Goal: Navigation & Orientation: Find specific page/section

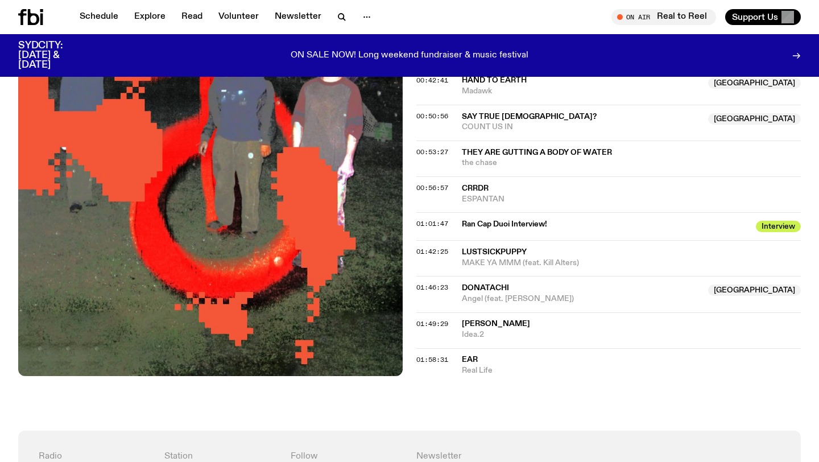
scroll to position [726, 0]
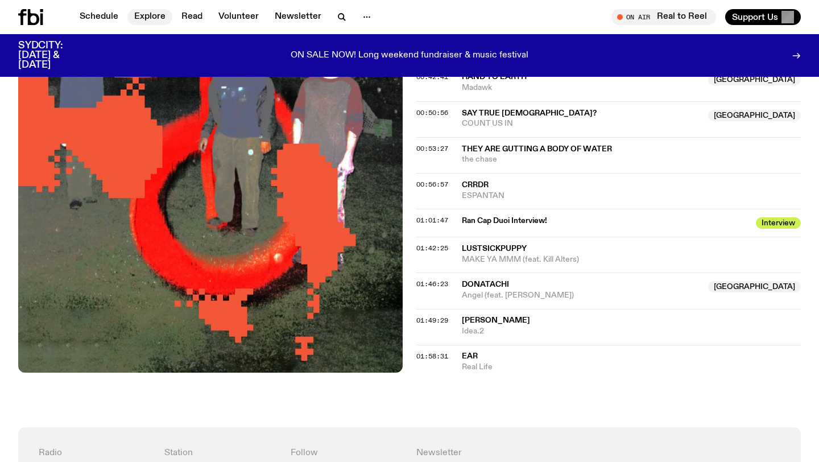
click at [149, 16] on link "Explore" at bounding box center [149, 17] width 45 height 16
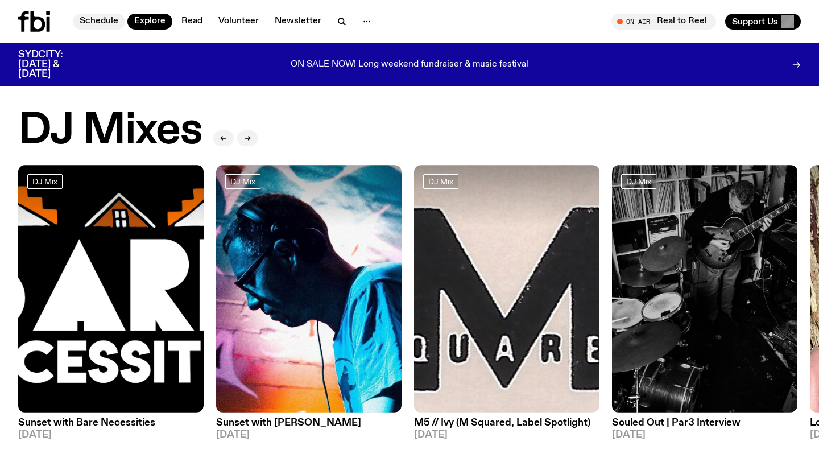
click at [109, 28] on link "Schedule" at bounding box center [99, 22] width 52 height 16
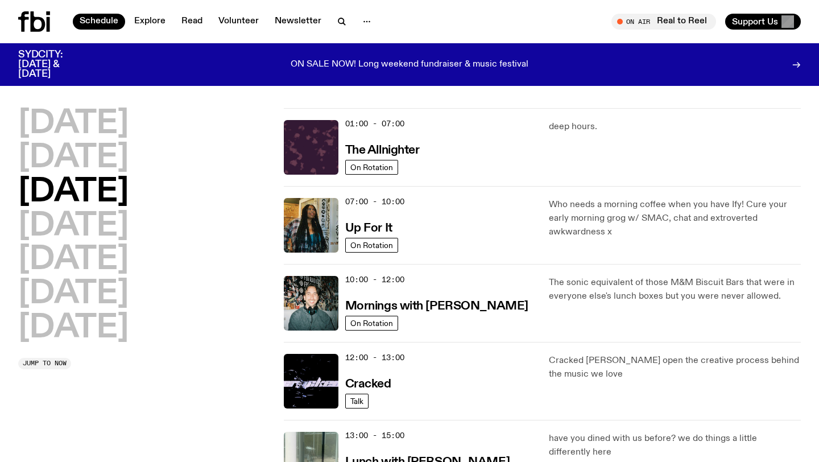
click at [40, 18] on icon at bounding box center [38, 21] width 15 height 20
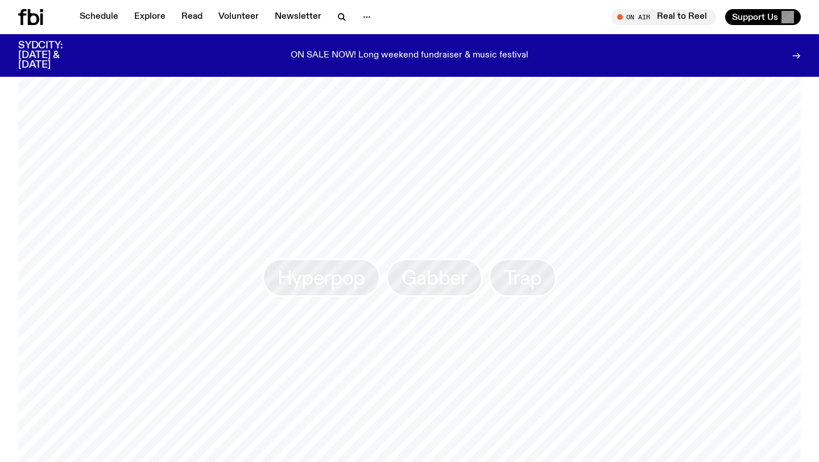
scroll to position [933, 0]
